Goal: Entertainment & Leisure: Consume media (video, audio)

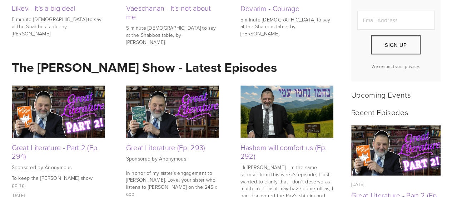
scroll to position [262, 0]
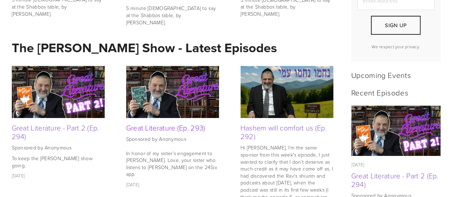
click at [165, 128] on link "Great Literature (Ep. 293)" at bounding box center [165, 127] width 79 height 10
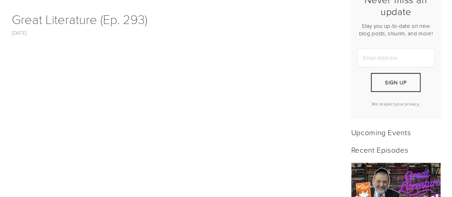
scroll to position [317, 0]
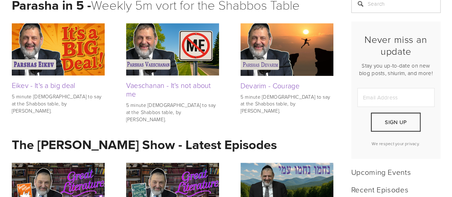
scroll to position [161, 0]
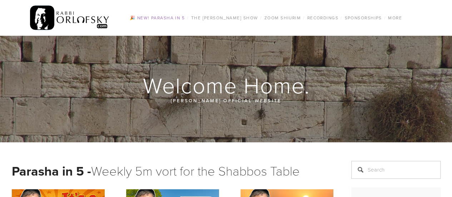
click at [164, 19] on link "🎉 NEW! Parasha in 5" at bounding box center [156, 17] width 59 height 9
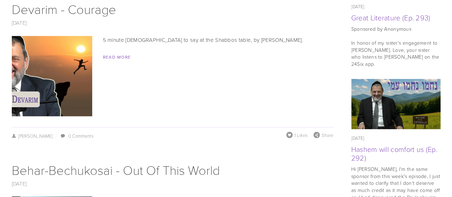
scroll to position [547, 0]
